Goal: Task Accomplishment & Management: Use online tool/utility

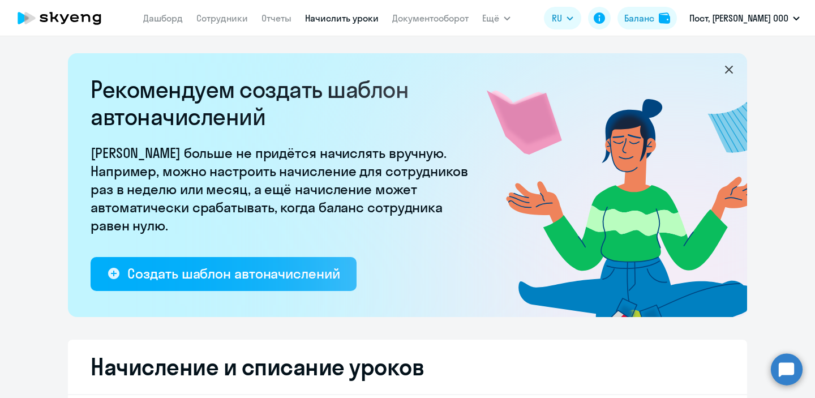
select select "10"
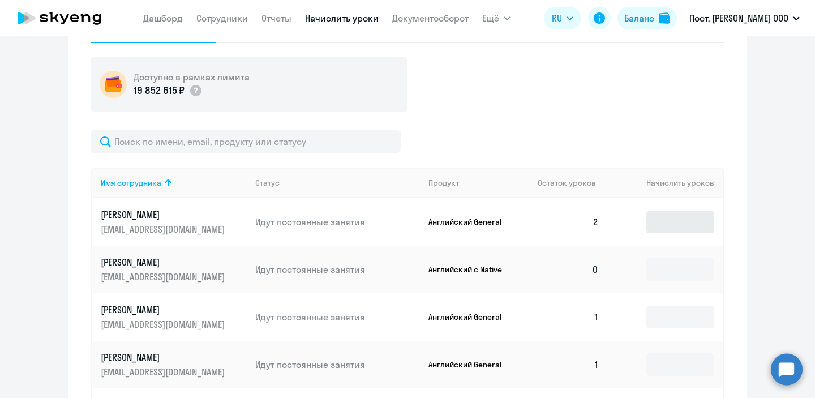
scroll to position [410, 0]
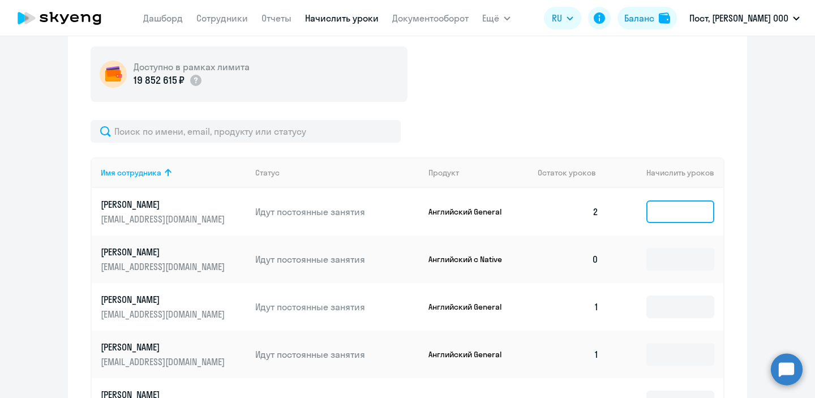
click at [681, 212] on input at bounding box center [681, 211] width 68 height 23
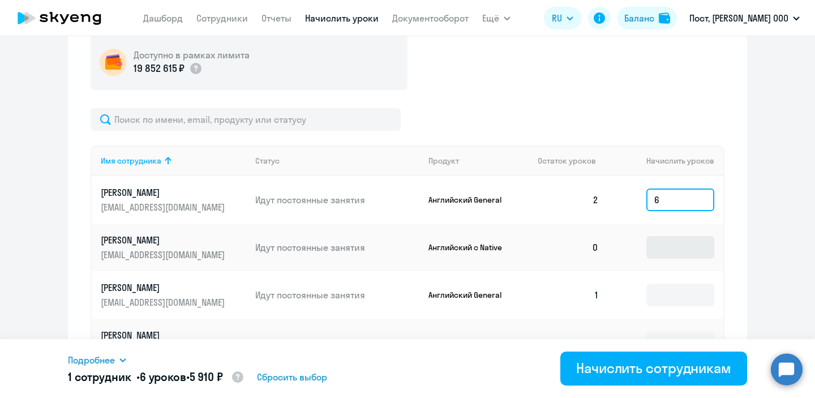
scroll to position [432, 0]
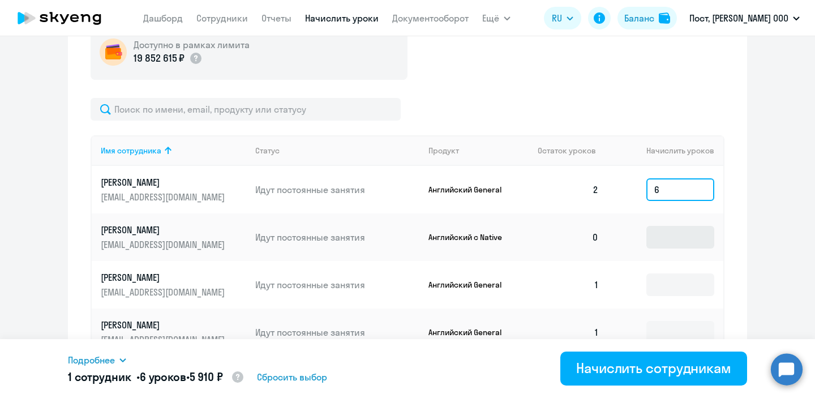
type input "6"
click at [675, 239] on input at bounding box center [681, 237] width 68 height 23
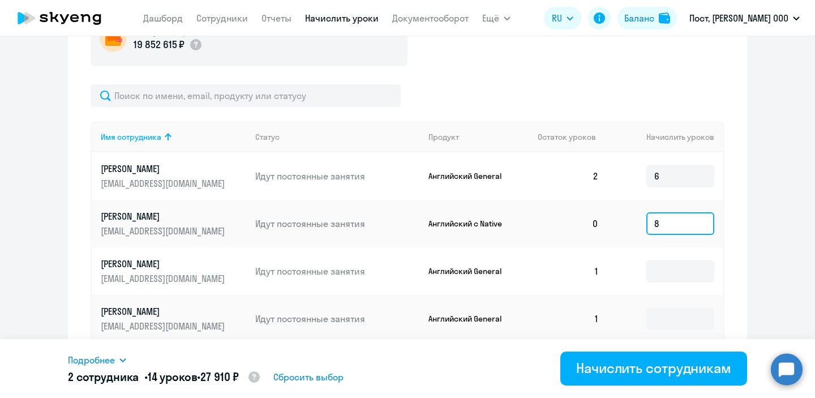
scroll to position [508, 0]
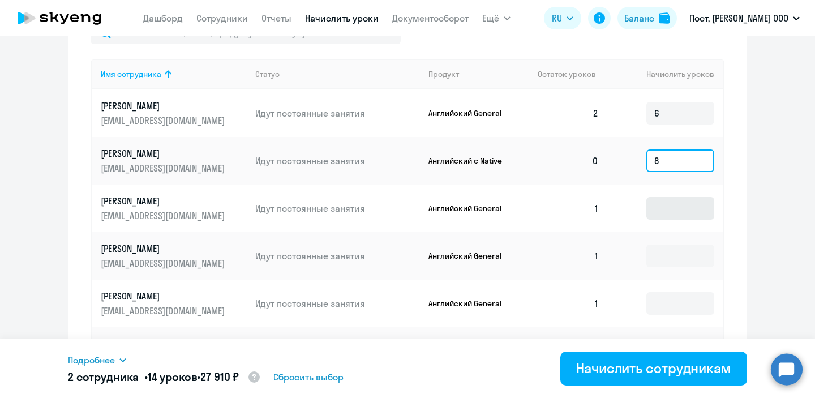
type input "8"
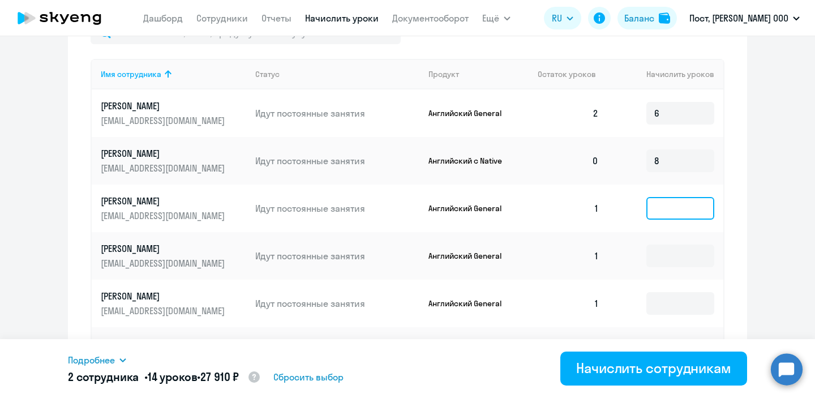
click at [670, 210] on input at bounding box center [681, 208] width 68 height 23
type input "7"
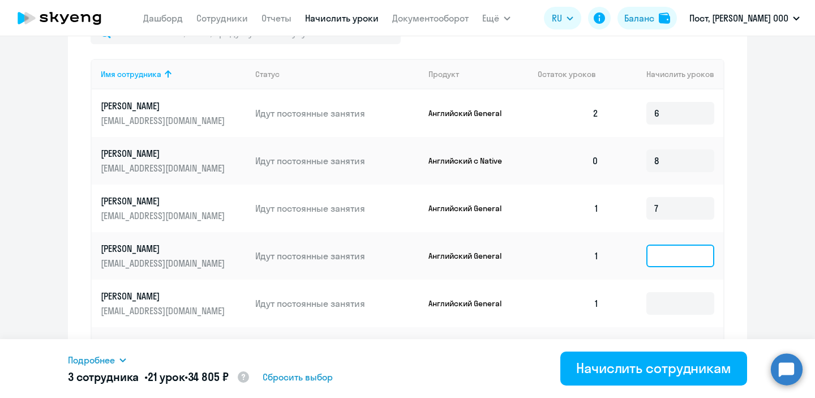
click at [666, 255] on input at bounding box center [681, 256] width 68 height 23
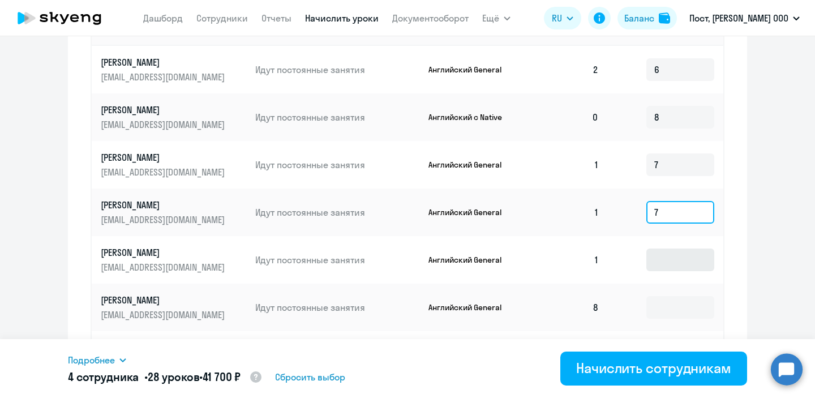
type input "7"
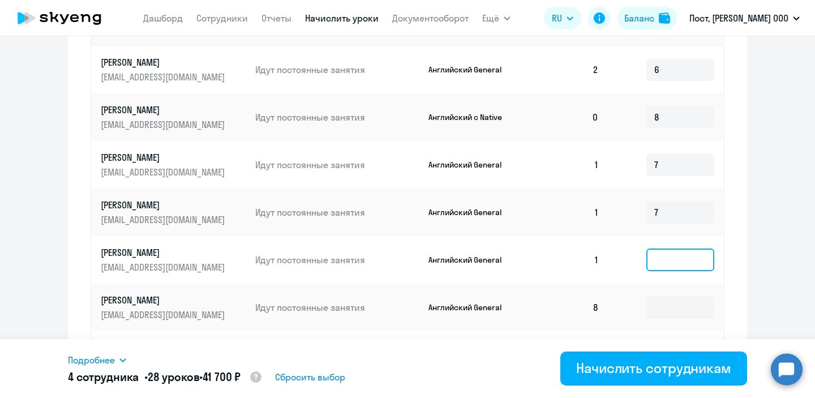
click at [664, 260] on input at bounding box center [681, 260] width 68 height 23
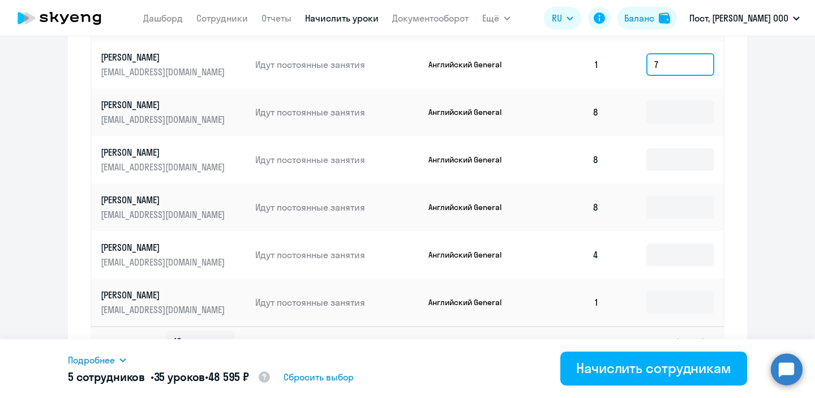
scroll to position [771, 0]
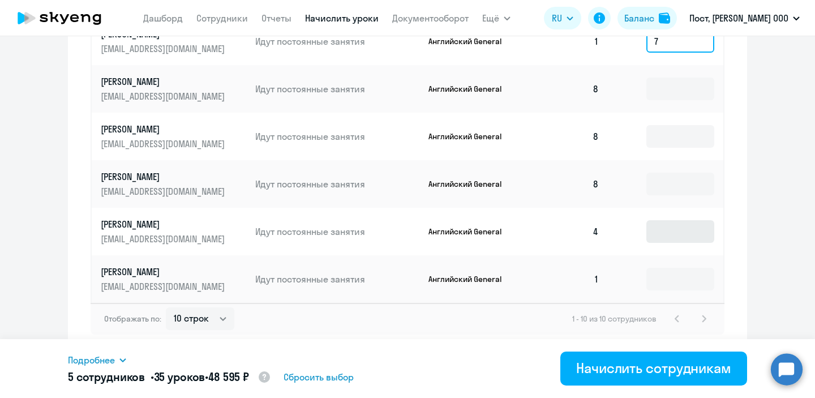
type input "7"
click at [669, 232] on input at bounding box center [681, 231] width 68 height 23
type input "4"
click at [674, 285] on input at bounding box center [681, 279] width 68 height 23
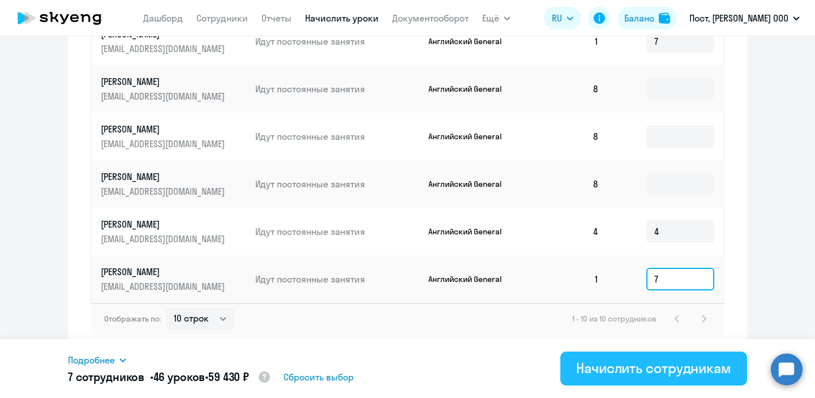
type input "7"
click at [636, 370] on div "Начислить сотрудникам" at bounding box center [653, 368] width 155 height 18
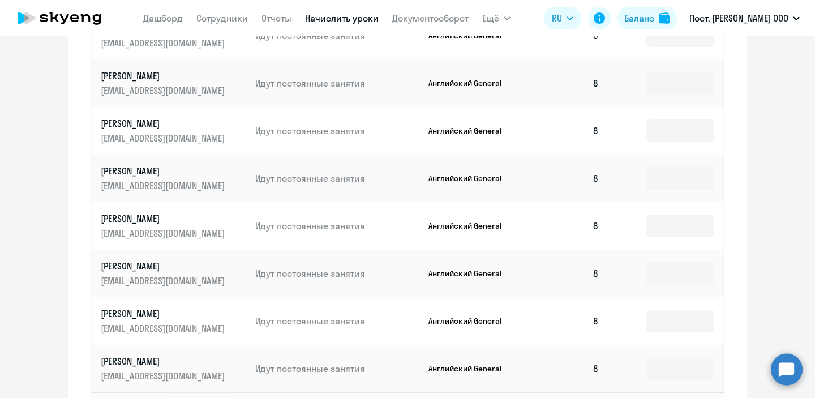
scroll to position [682, 0]
